Goal: Information Seeking & Learning: Learn about a topic

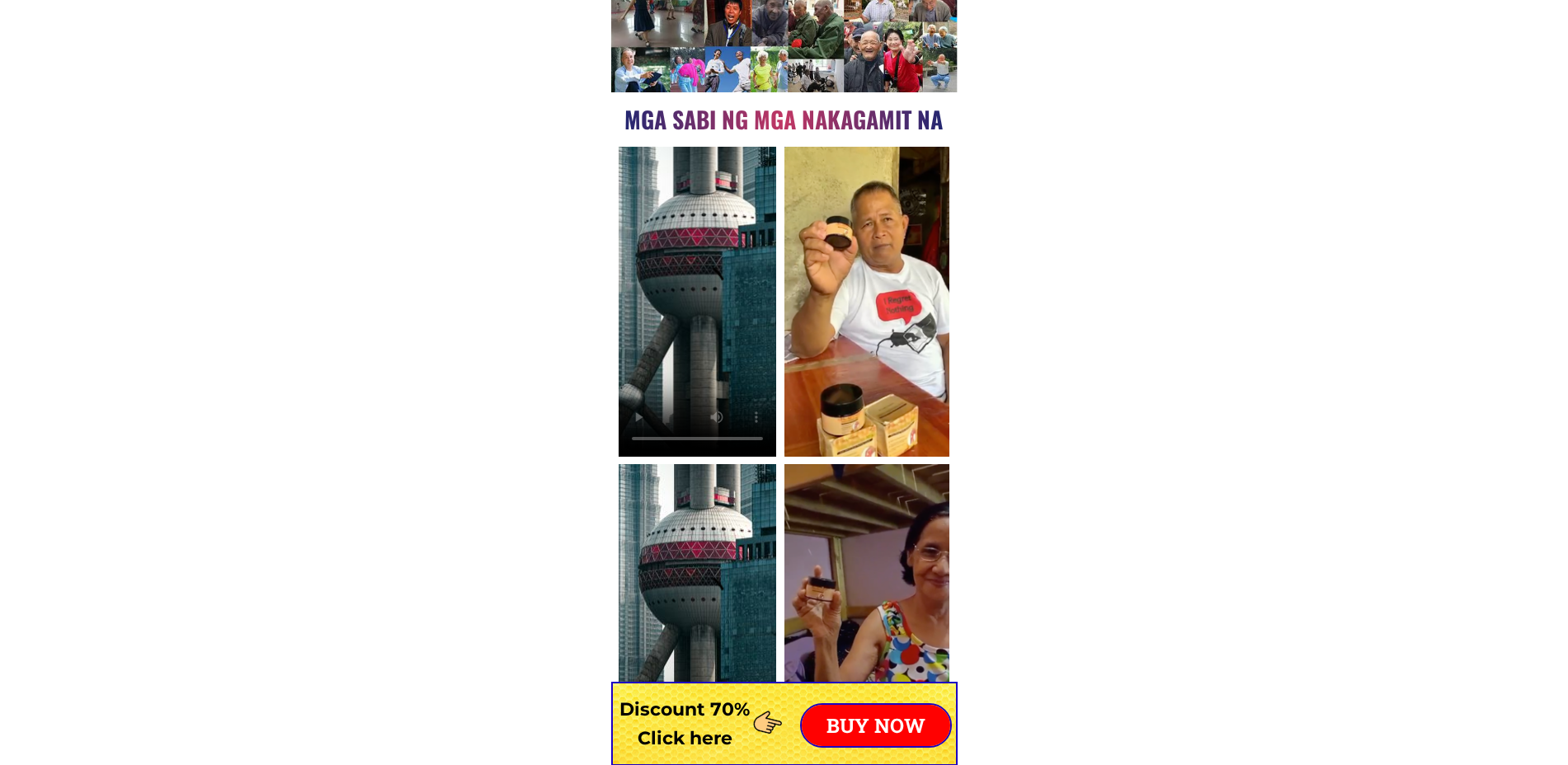
scroll to position [11169, 0]
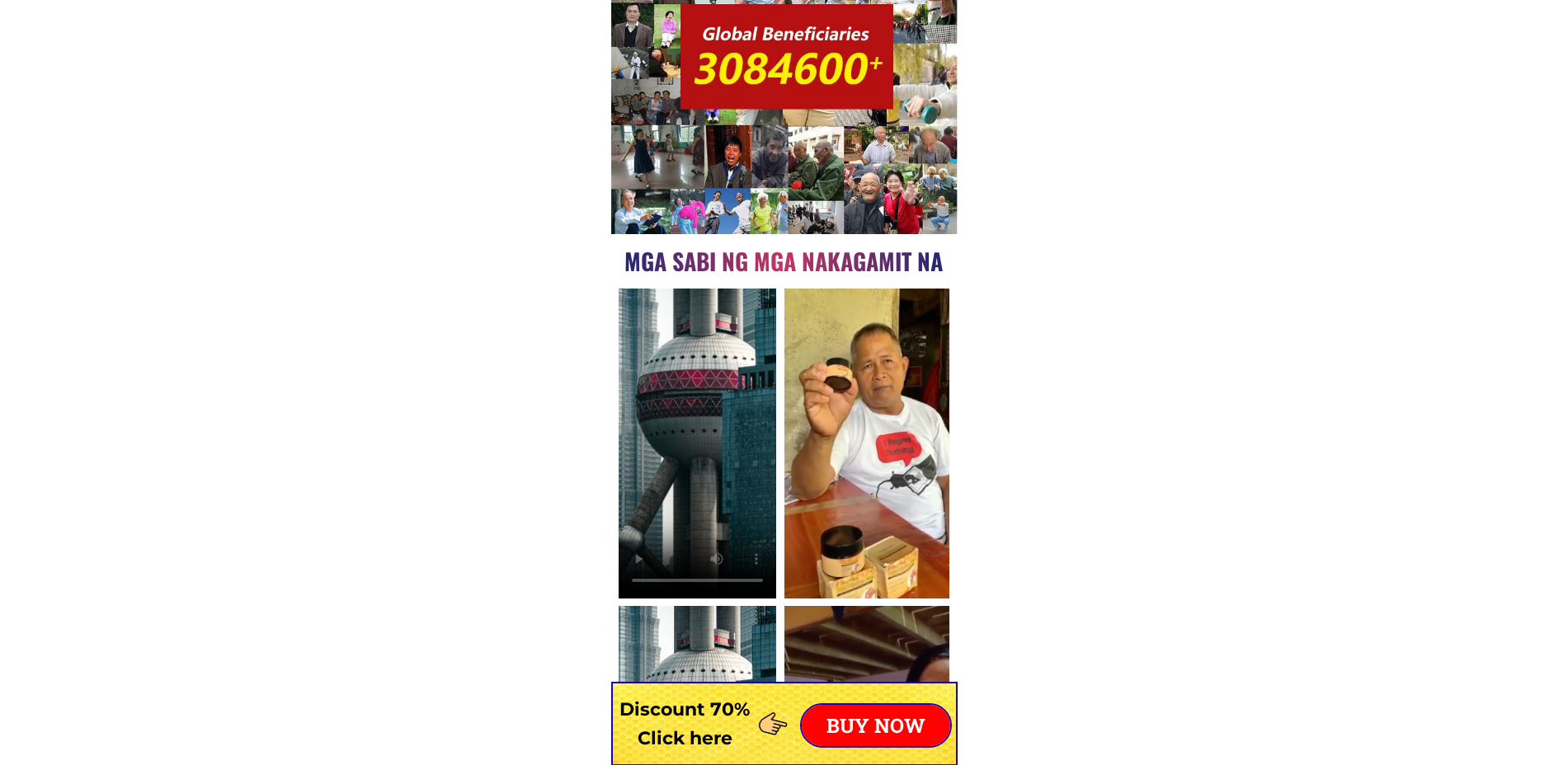
click at [687, 463] on video at bounding box center [697, 443] width 157 height 310
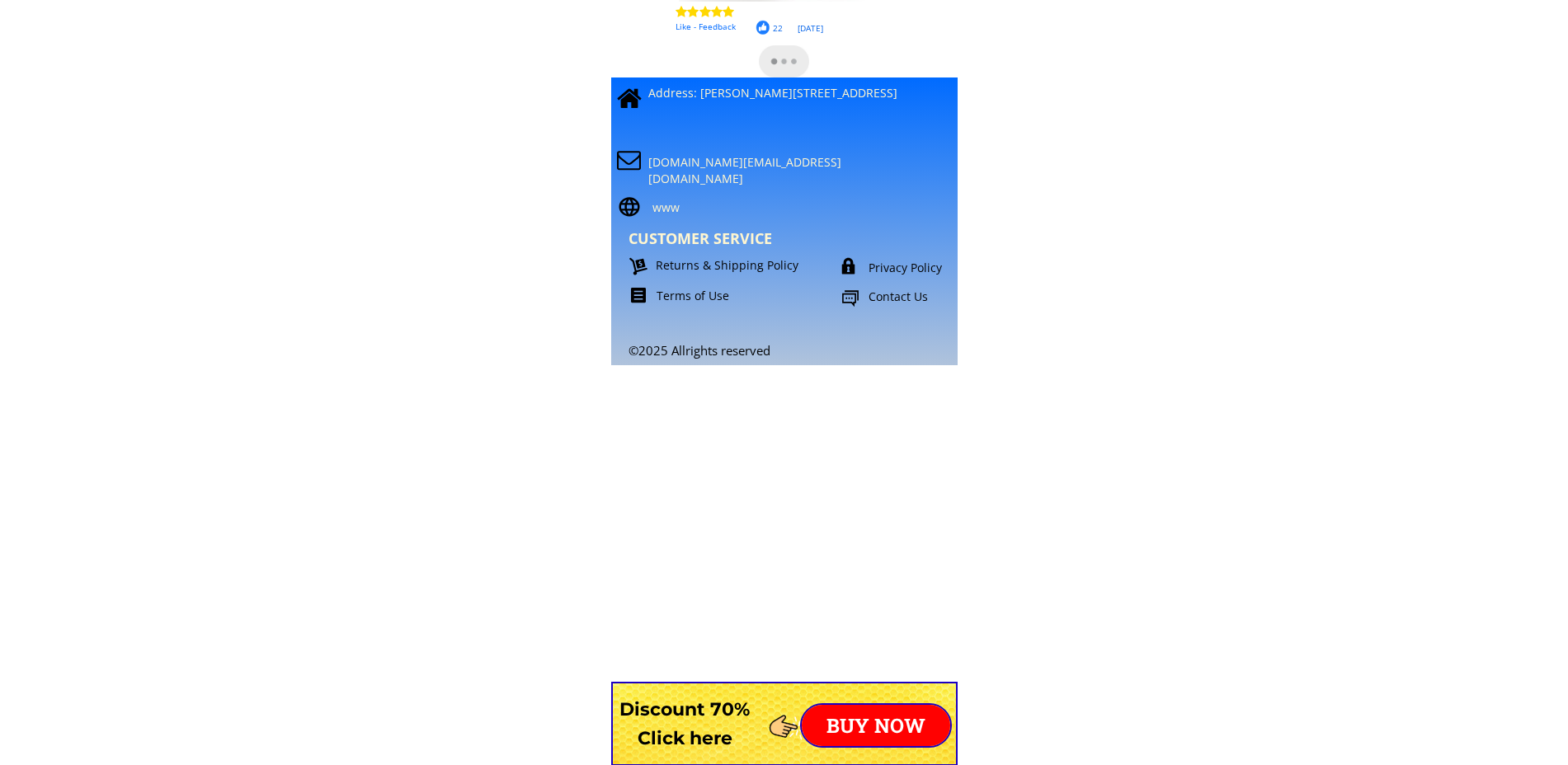
scroll to position [14567, 0]
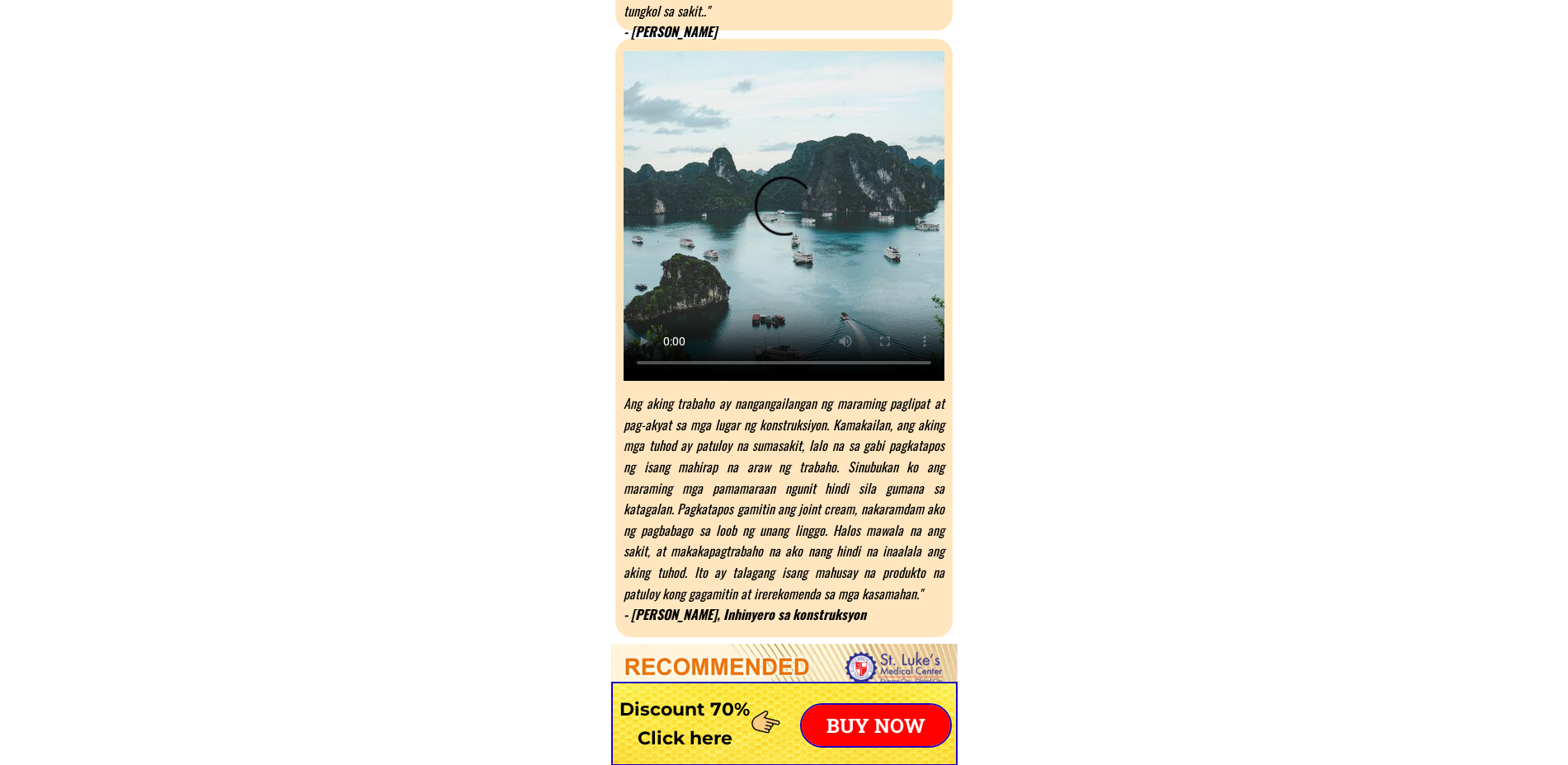
scroll to position [8726, 0]
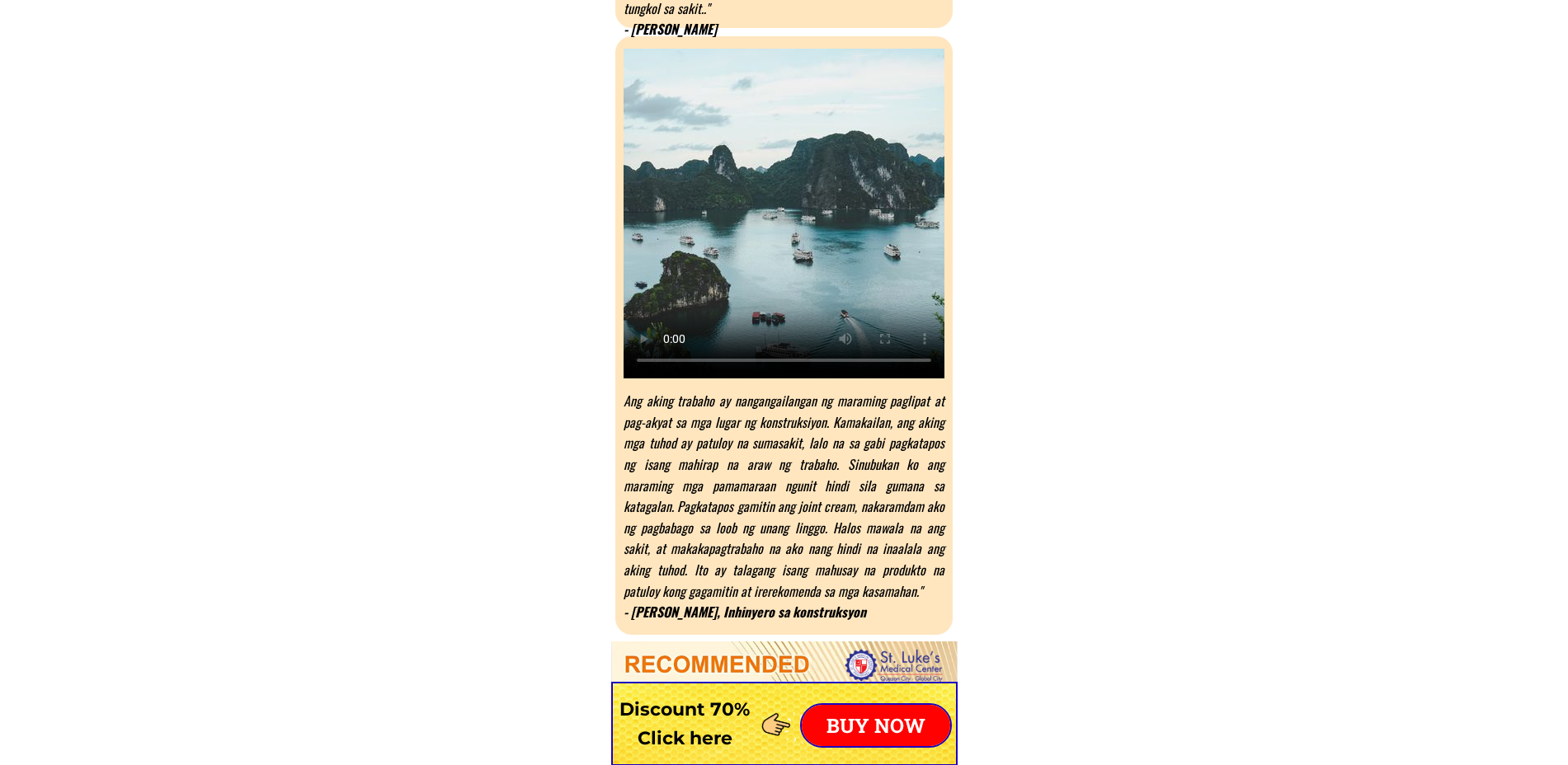
click at [744, 360] on video at bounding box center [784, 214] width 321 height 330
